Goal: Task Accomplishment & Management: Use online tool/utility

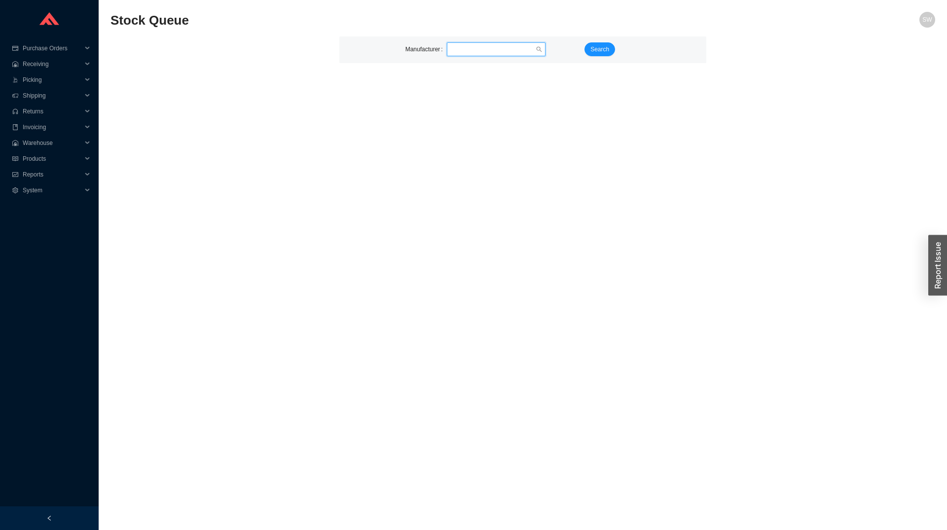
click at [459, 52] on input "search" at bounding box center [493, 49] width 85 height 13
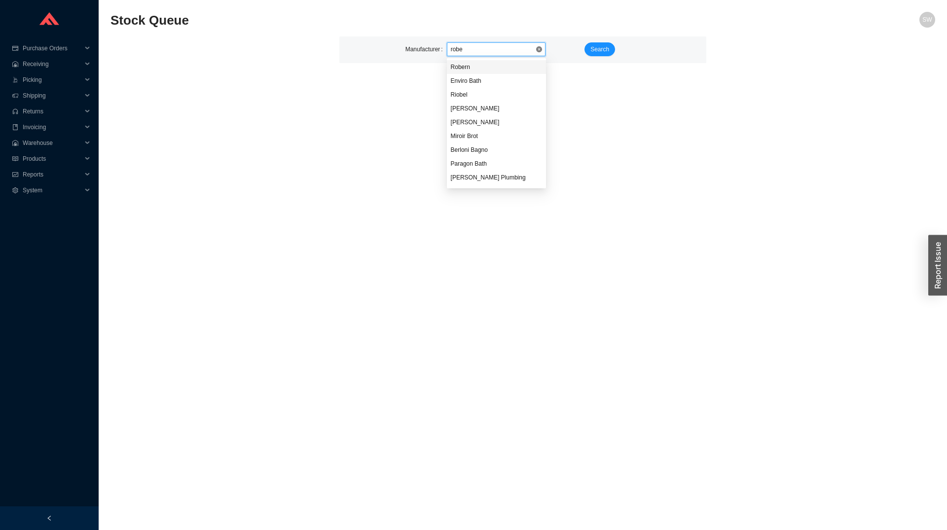
type input "rober"
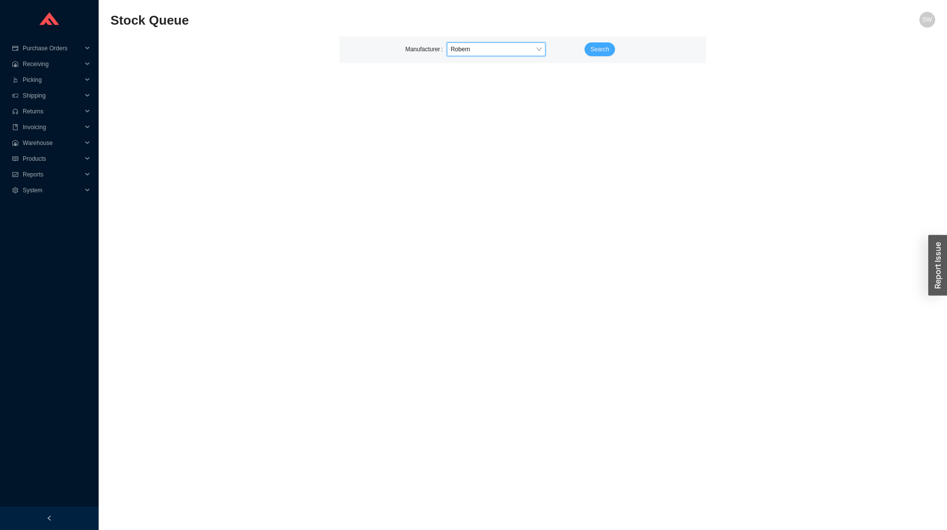
click at [600, 47] on span "Search" at bounding box center [599, 49] width 19 height 10
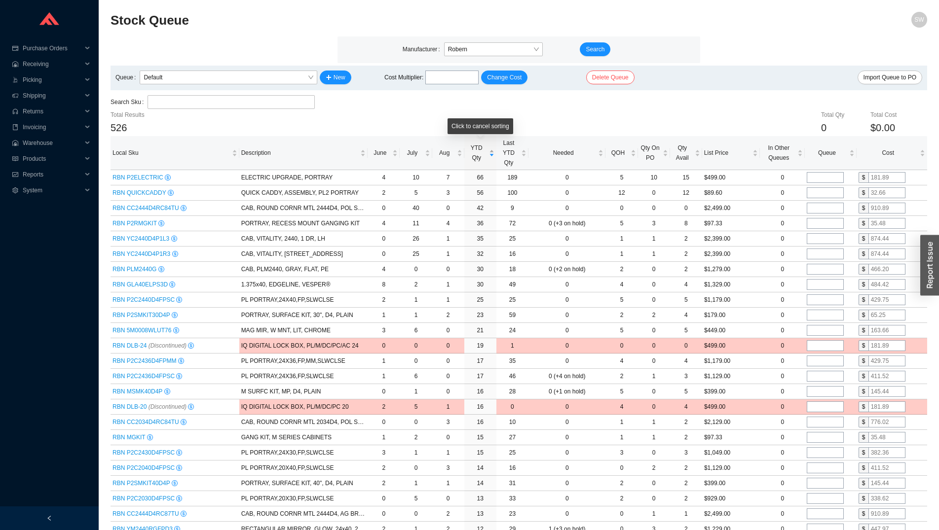
click at [477, 163] on div "YTD Qty" at bounding box center [480, 153] width 28 height 20
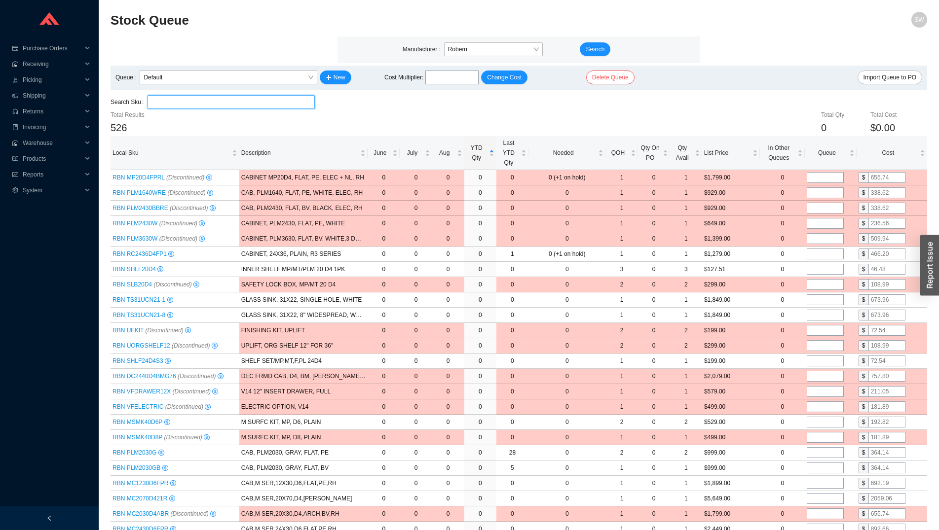
click at [216, 97] on input "search" at bounding box center [230, 102] width 159 height 13
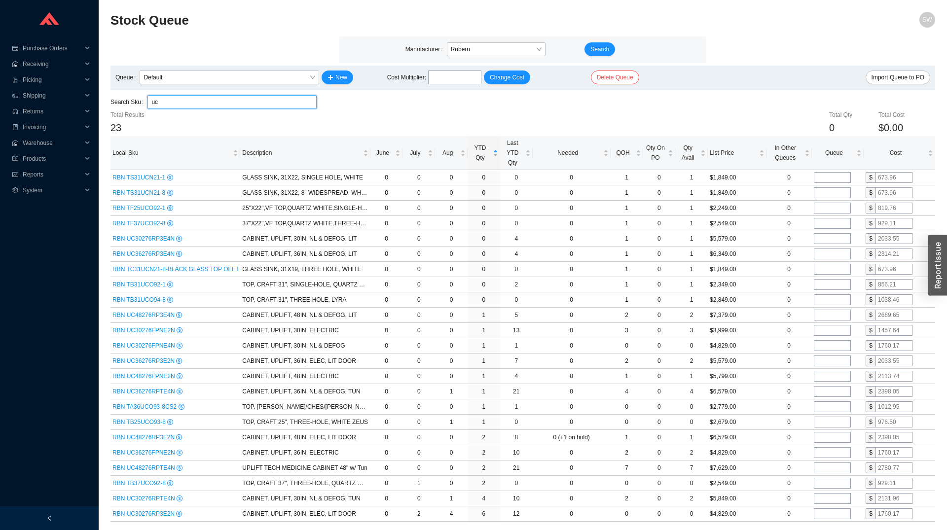
type input "uc"
click at [480, 157] on span "YTD Qty" at bounding box center [480, 153] width 21 height 20
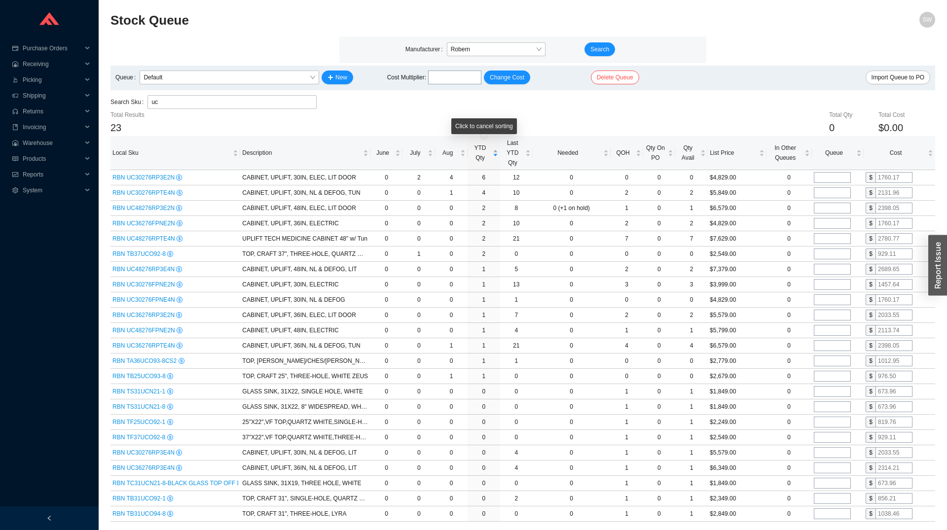
click at [480, 157] on span "YTD Qty" at bounding box center [480, 153] width 21 height 20
click at [175, 183] on td "RBN UC30276RP3E2N" at bounding box center [175, 177] width 130 height 15
click at [178, 179] on icon "dollar" at bounding box center [179, 177] width 2 height 3
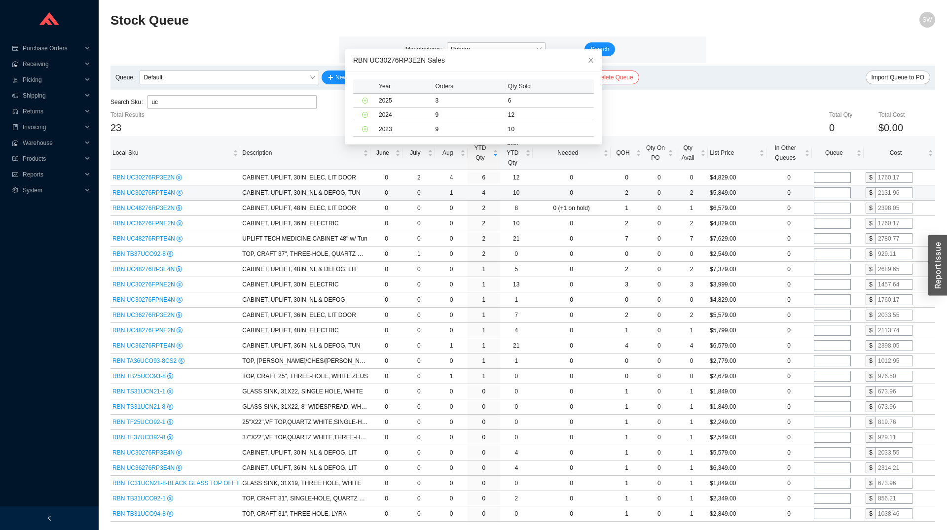
click at [179, 194] on icon "dollar" at bounding box center [180, 192] width 2 height 3
click at [174, 212] on div "RBN UC48276RP3E2N" at bounding box center [175, 208] width 126 height 10
click at [178, 210] on icon "dollar" at bounding box center [179, 207] width 2 height 3
click at [177, 226] on icon "dollar" at bounding box center [180, 223] width 6 height 6
click at [177, 241] on icon "dollar" at bounding box center [179, 238] width 5 height 5
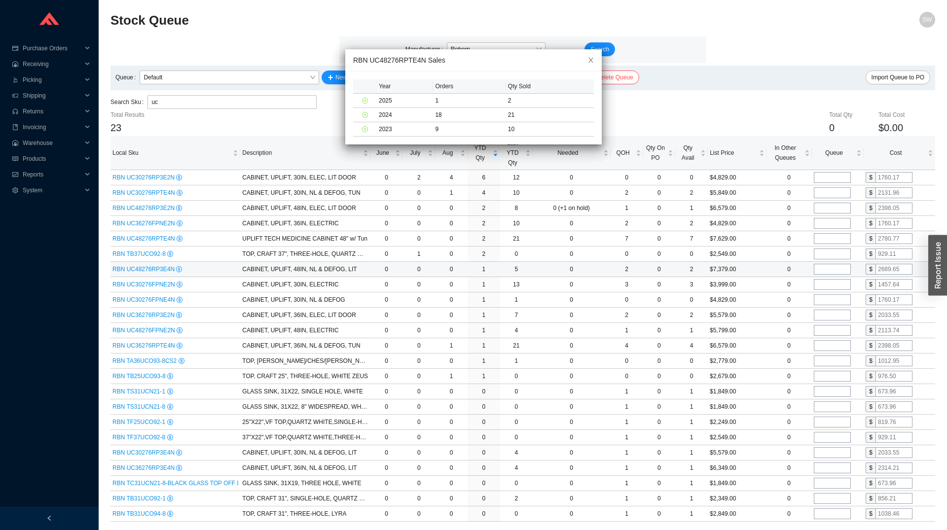
click at [178, 271] on icon "dollar" at bounding box center [179, 268] width 2 height 3
click at [179, 284] on icon "dollar" at bounding box center [180, 284] width 2 height 3
click at [587, 60] on icon "close" at bounding box center [590, 60] width 7 height 7
click at [587, 63] on icon "close" at bounding box center [590, 60] width 7 height 7
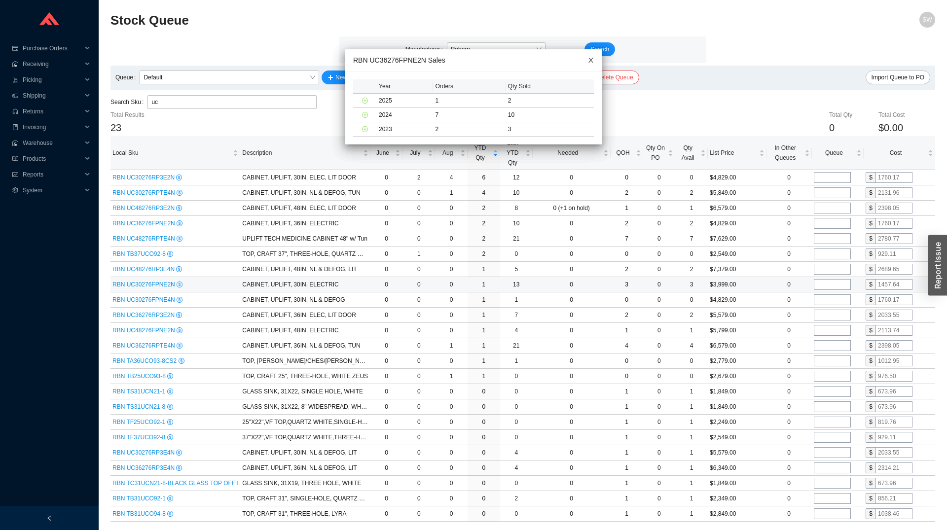
click at [587, 63] on icon "close" at bounding box center [590, 60] width 7 height 7
